Goal: Task Accomplishment & Management: Complete application form

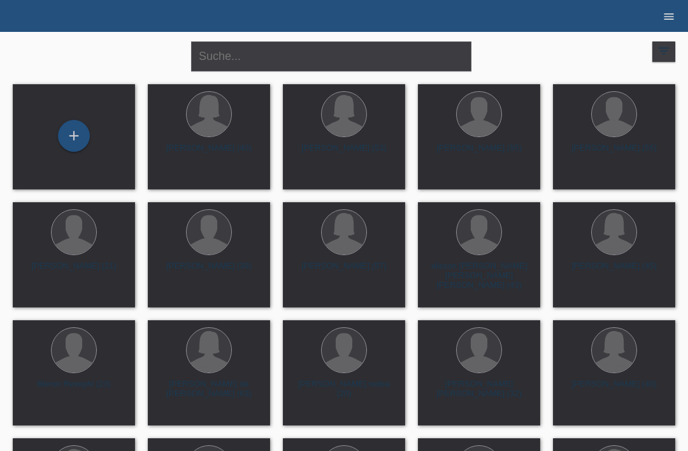
click at [671, 13] on icon "menu" at bounding box center [669, 16] width 13 height 13
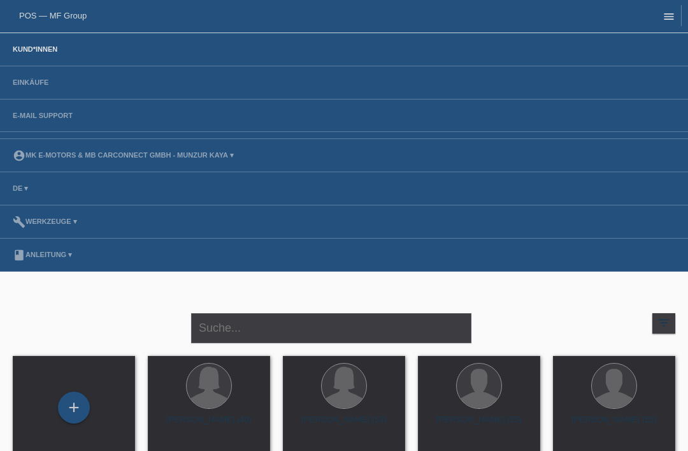
click at [667, 20] on icon "menu" at bounding box center [669, 16] width 13 height 13
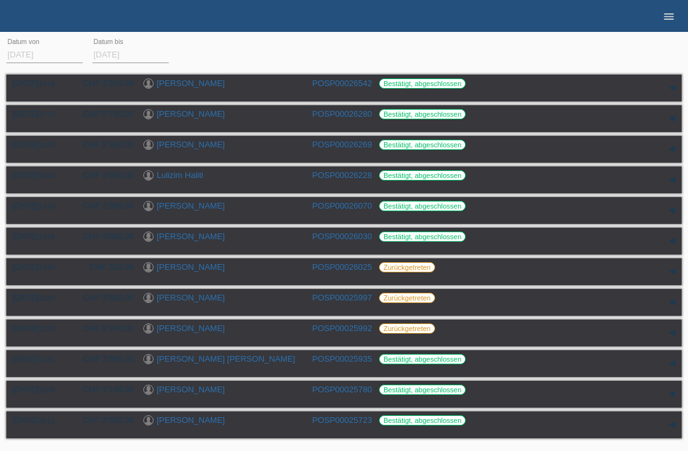
click at [661, 16] on link "menu" at bounding box center [668, 16] width 25 height 8
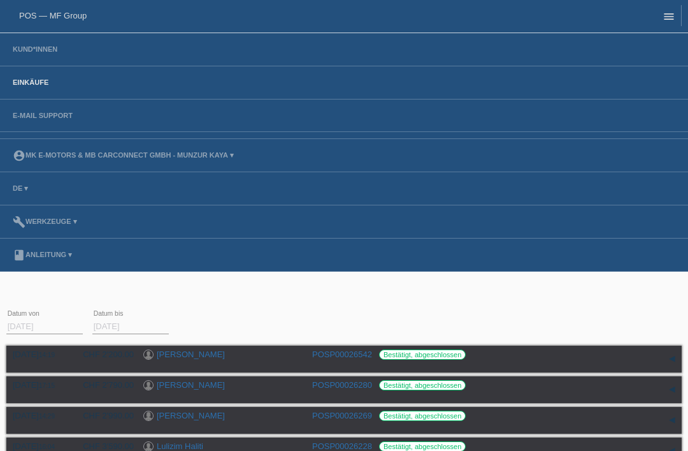
scroll to position [1, 0]
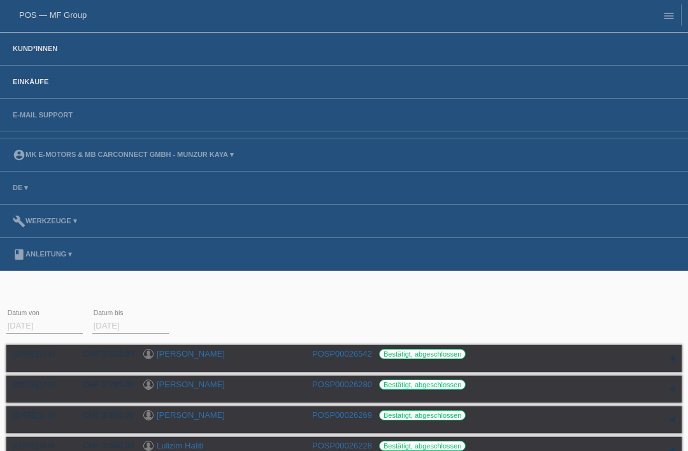
click at [41, 48] on link "Kund*innen" at bounding box center [34, 49] width 57 height 8
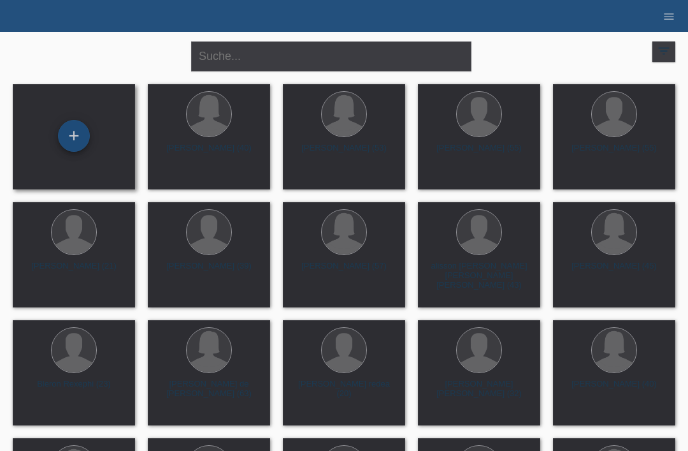
click at [71, 143] on div "+" at bounding box center [74, 136] width 31 height 22
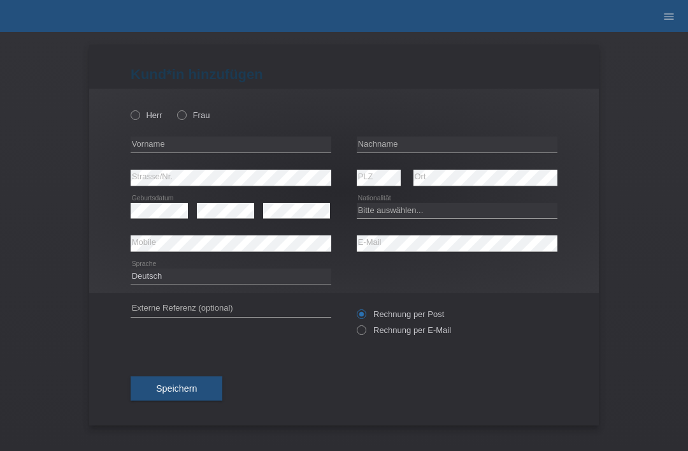
click at [127, 120] on div "Herr Frau error Vorname error" at bounding box center [344, 191] width 510 height 204
click at [129, 108] on icon at bounding box center [129, 108] width 0 height 0
click at [139, 115] on input "Herr" at bounding box center [135, 114] width 8 height 8
radio input "true"
click at [384, 150] on input "text" at bounding box center [457, 144] width 201 height 16
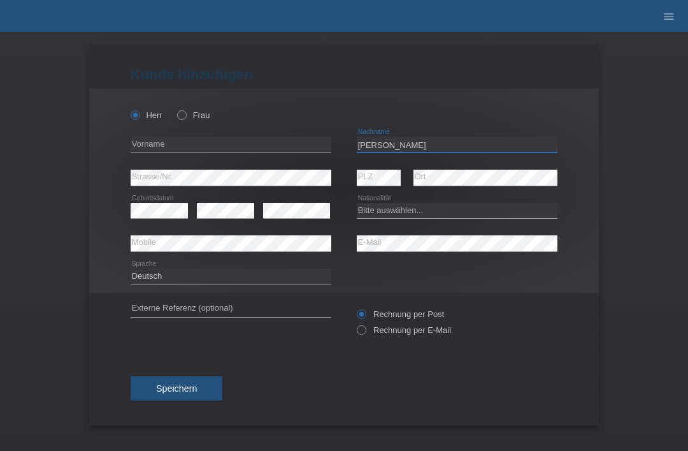
type input "Almonte pena"
click at [256, 152] on input "text" at bounding box center [231, 144] width 201 height 16
type input "luismiguel"
click at [441, 217] on select "Bitte auswählen... Schweiz Deutschland Liechtenstein Österreich ------------ Af…" at bounding box center [457, 210] width 201 height 15
select select "CH"
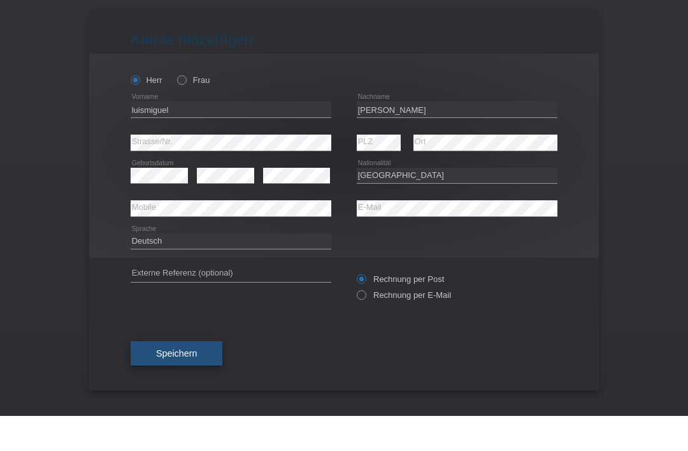
click at [197, 383] on span "Speichern" at bounding box center [176, 388] width 41 height 10
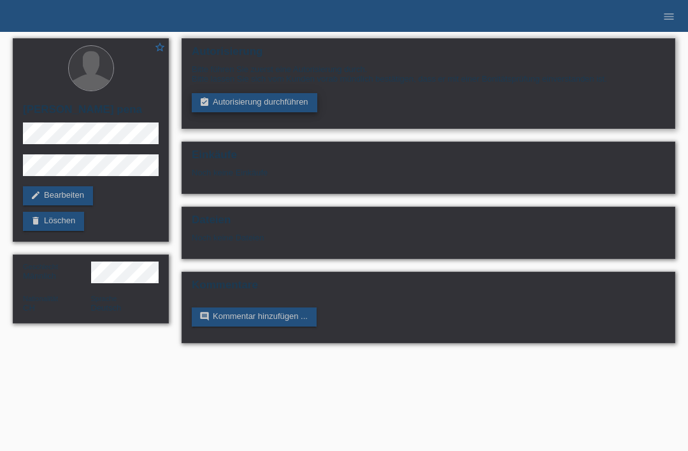
click at [276, 112] on link "assignment_turned_in Autorisierung durchführen" at bounding box center [255, 102] width 126 height 19
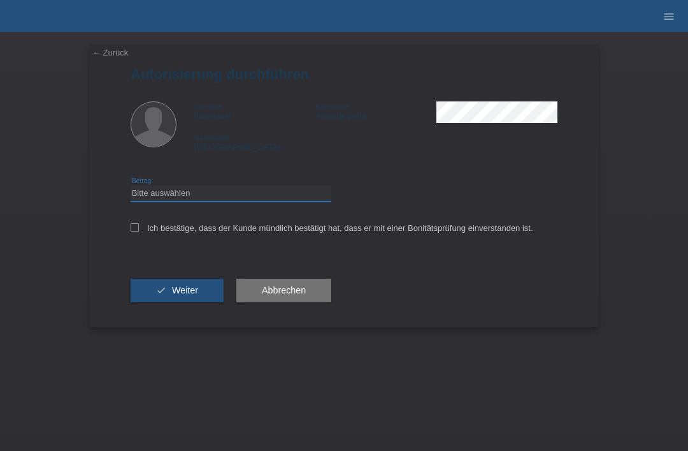
click at [266, 201] on select "Bitte auswählen CHF 1.00 - CHF 499.00 CHF 500.00 - CHF 1'999.00 CHF 2'000.00 - …" at bounding box center [231, 192] width 201 height 15
select select "3"
click at [147, 233] on label "Ich bestätige, dass der Kunde mündlich bestätigt hat, dass er mit einer Bonität…" at bounding box center [332, 228] width 403 height 10
click at [139, 231] on input "Ich bestätige, dass der Kunde mündlich bestätigt hat, dass er mit einer Bonität…" at bounding box center [135, 227] width 8 height 8
checkbox input "true"
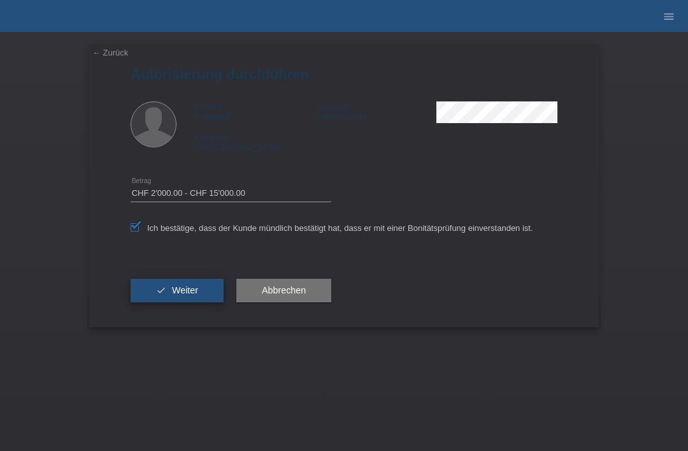
click at [187, 303] on button "check Weiter" at bounding box center [177, 291] width 93 height 24
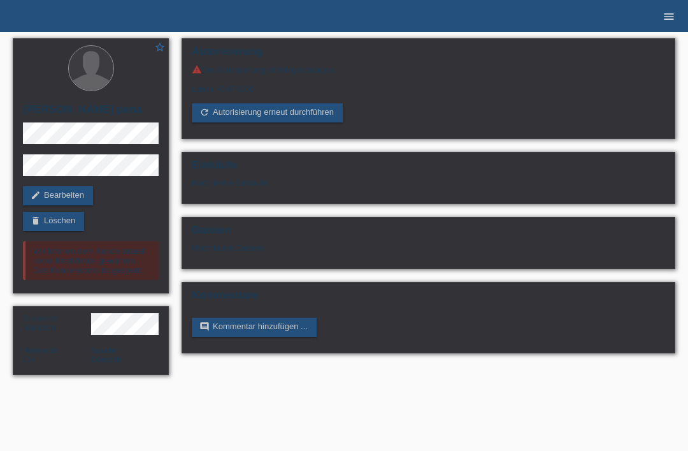
click at [679, 12] on link "menu" at bounding box center [668, 16] width 25 height 8
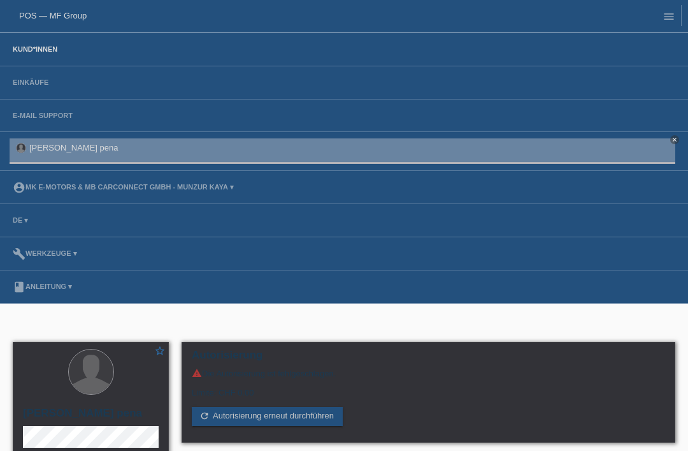
click at [20, 47] on link "Kund*innen" at bounding box center [34, 49] width 57 height 8
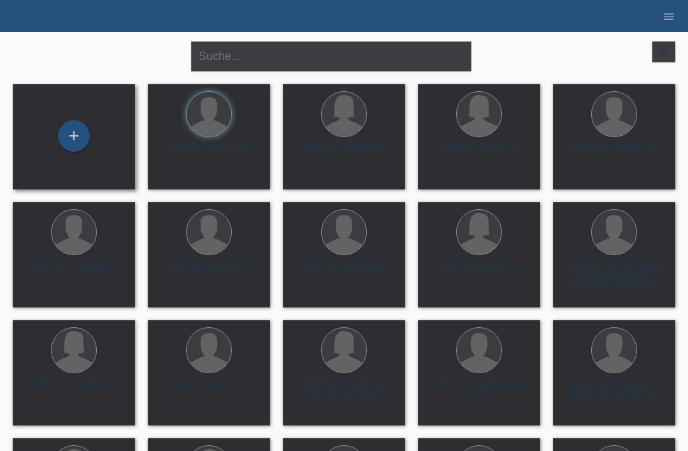
click at [57, 131] on div "+" at bounding box center [74, 137] width 102 height 34
click at [62, 141] on div "+" at bounding box center [74, 136] width 31 height 22
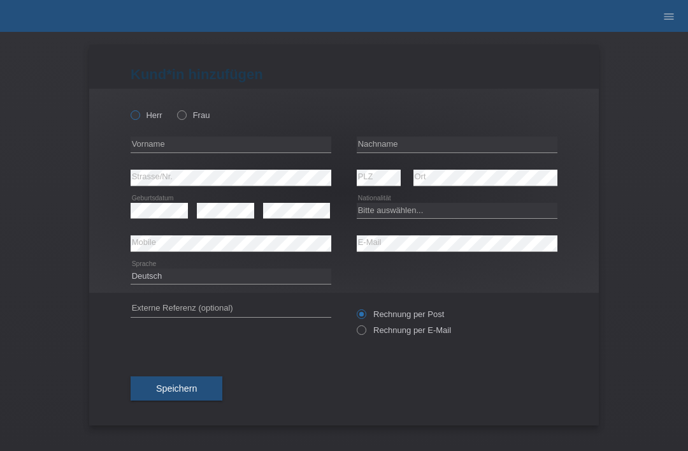
click at [129, 108] on icon at bounding box center [129, 108] width 0 height 0
click at [134, 119] on input "Herr" at bounding box center [135, 114] width 8 height 8
radio input "true"
click at [686, 159] on div "Kund*in hinzufügen Kunde hinzufügen Kundin hinzufügen Herr Frau error Vorname e…" at bounding box center [344, 241] width 688 height 419
